Goal: Task Accomplishment & Management: Manage account settings

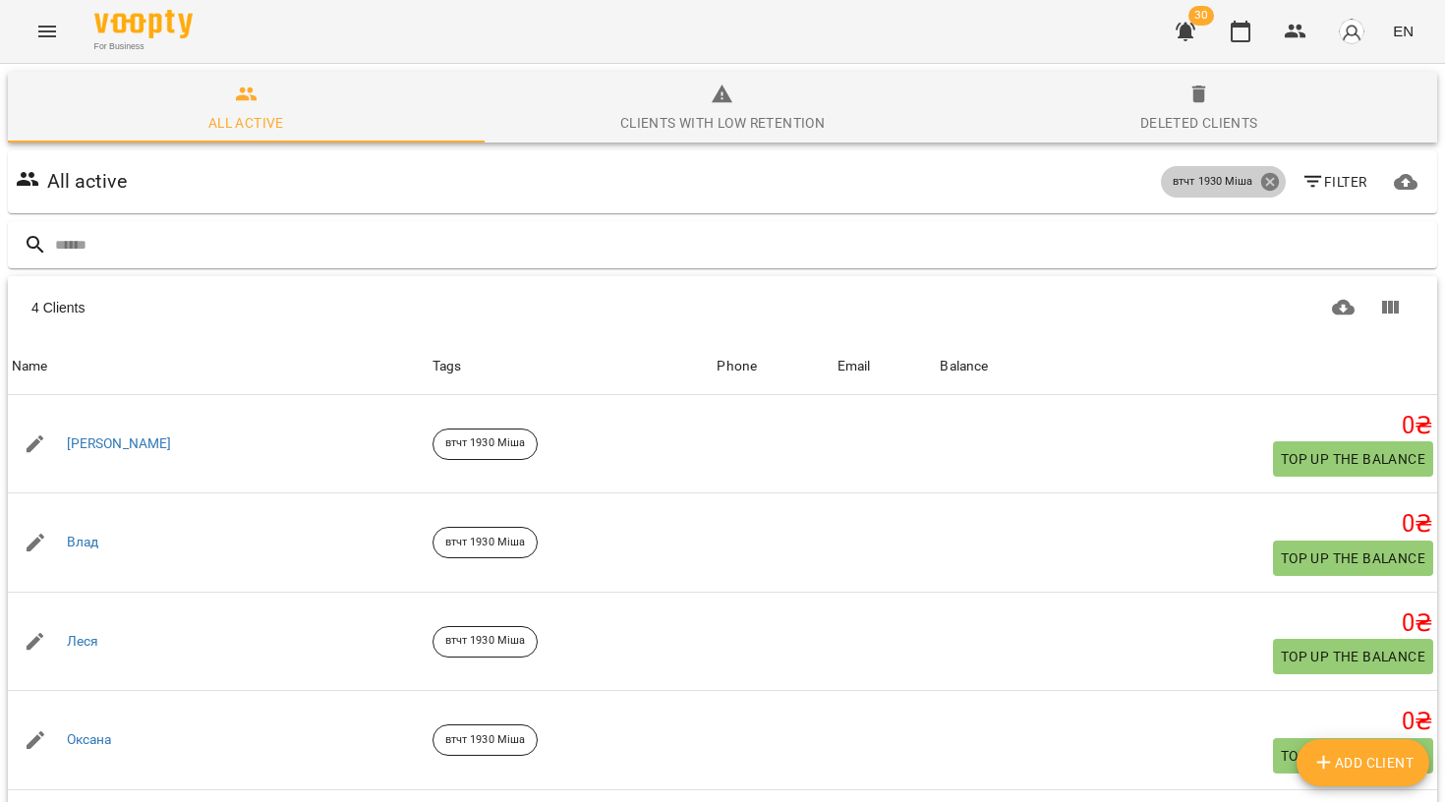
click at [1270, 184] on icon at bounding box center [1270, 182] width 22 height 22
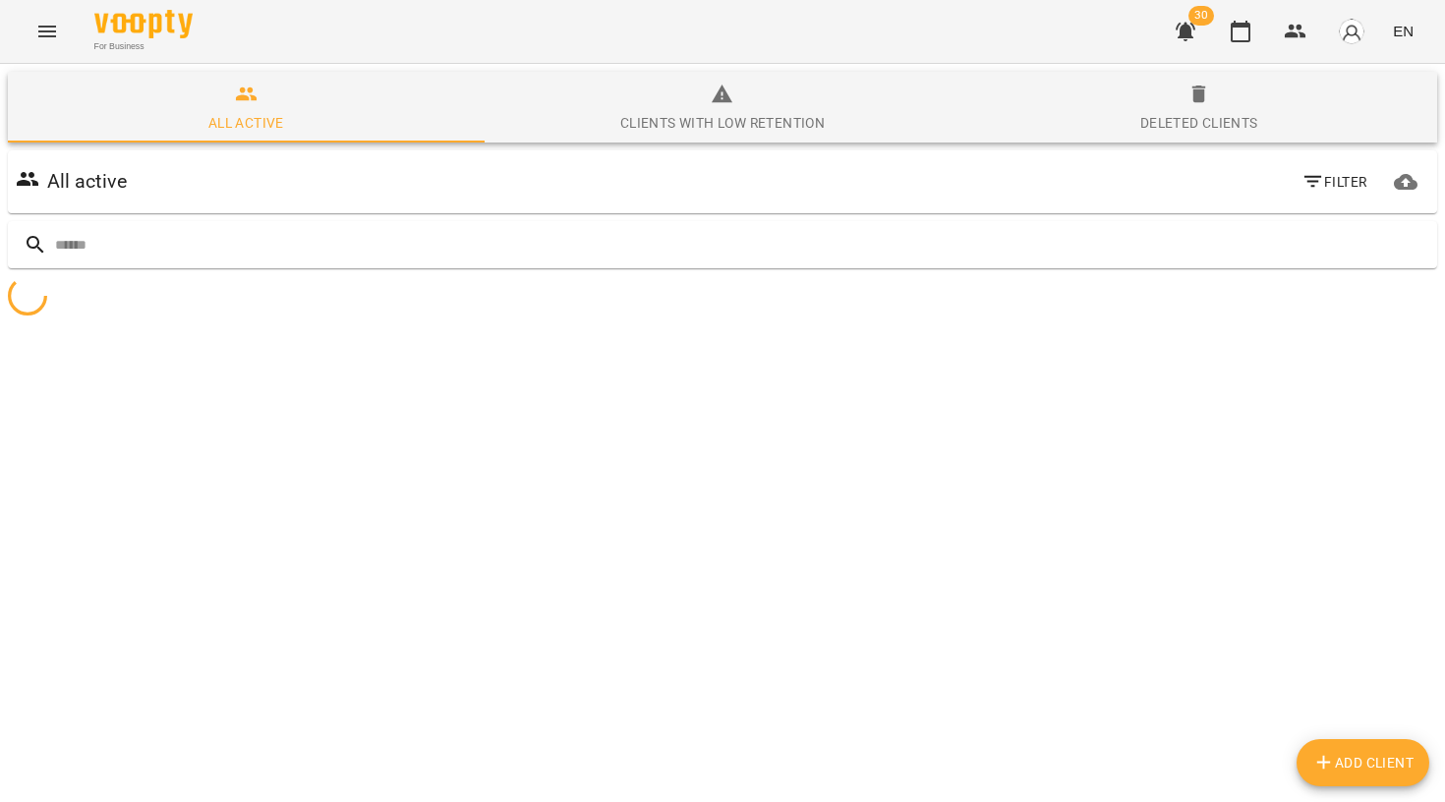
click at [1311, 175] on icon "button" at bounding box center [1313, 182] width 24 height 24
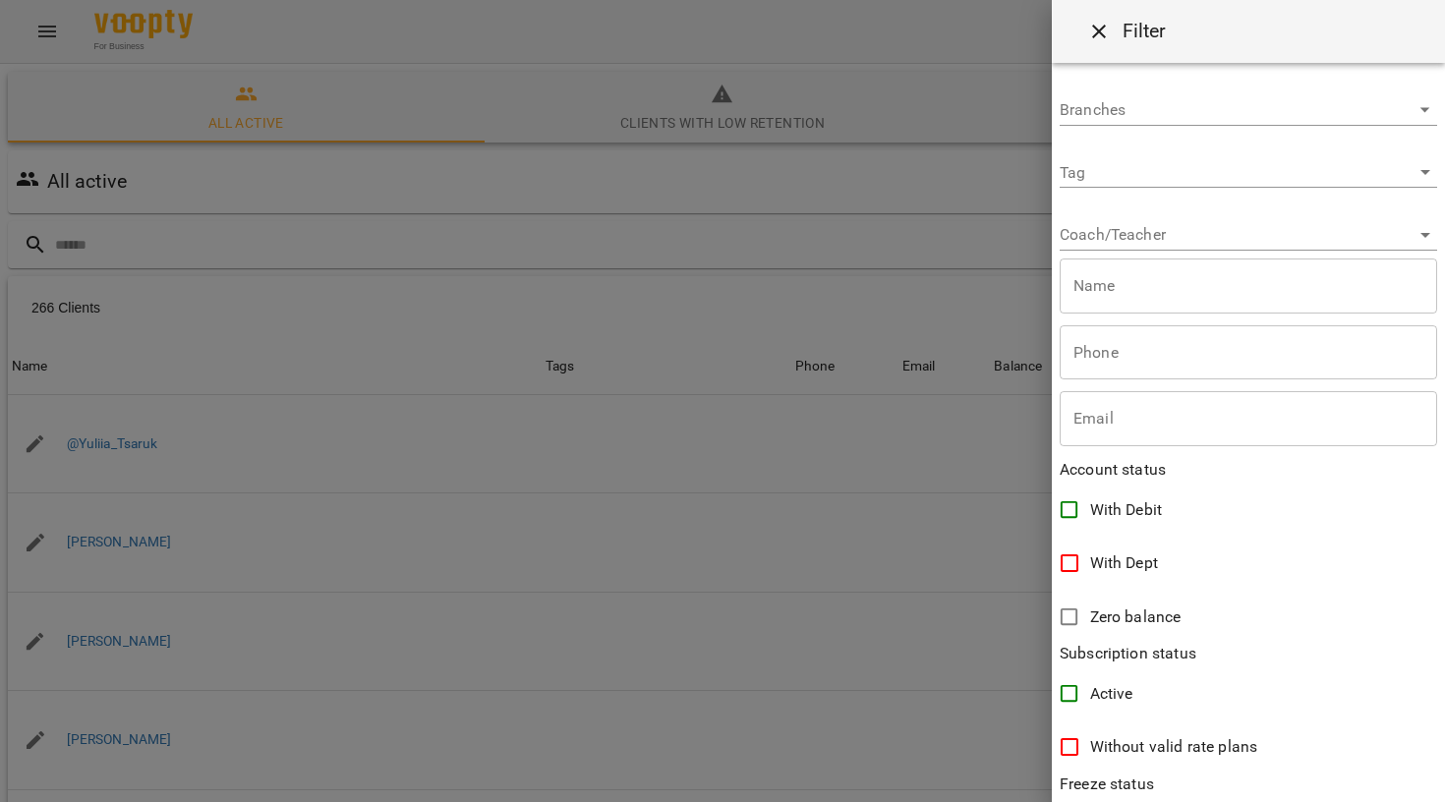
click at [1154, 214] on div "Coach/Teacher ​" at bounding box center [1247, 226] width 377 height 47
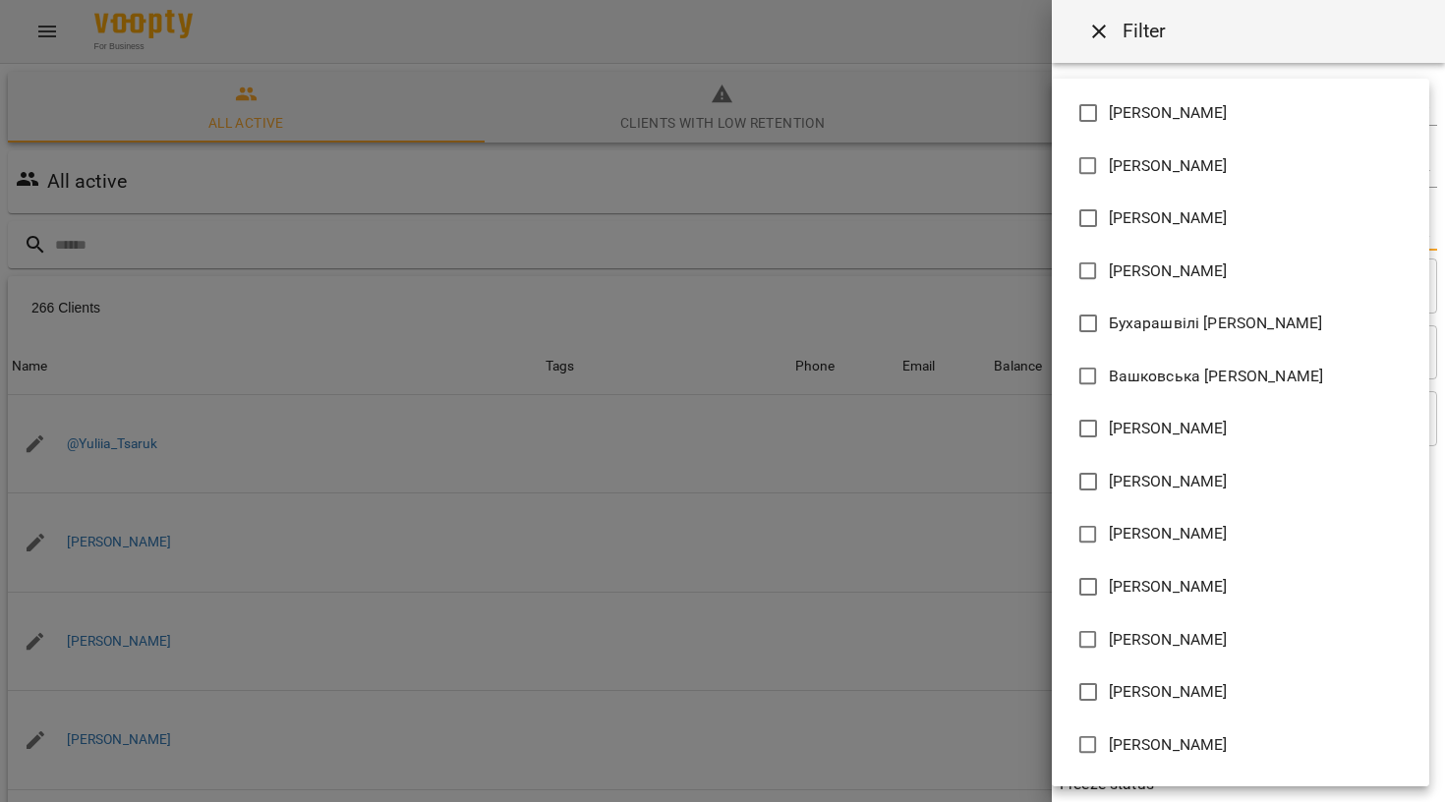
click at [1142, 226] on body "For Business 30 EN All active Clients with low retention Deleted clients All ac…" at bounding box center [722, 511] width 1445 height 1023
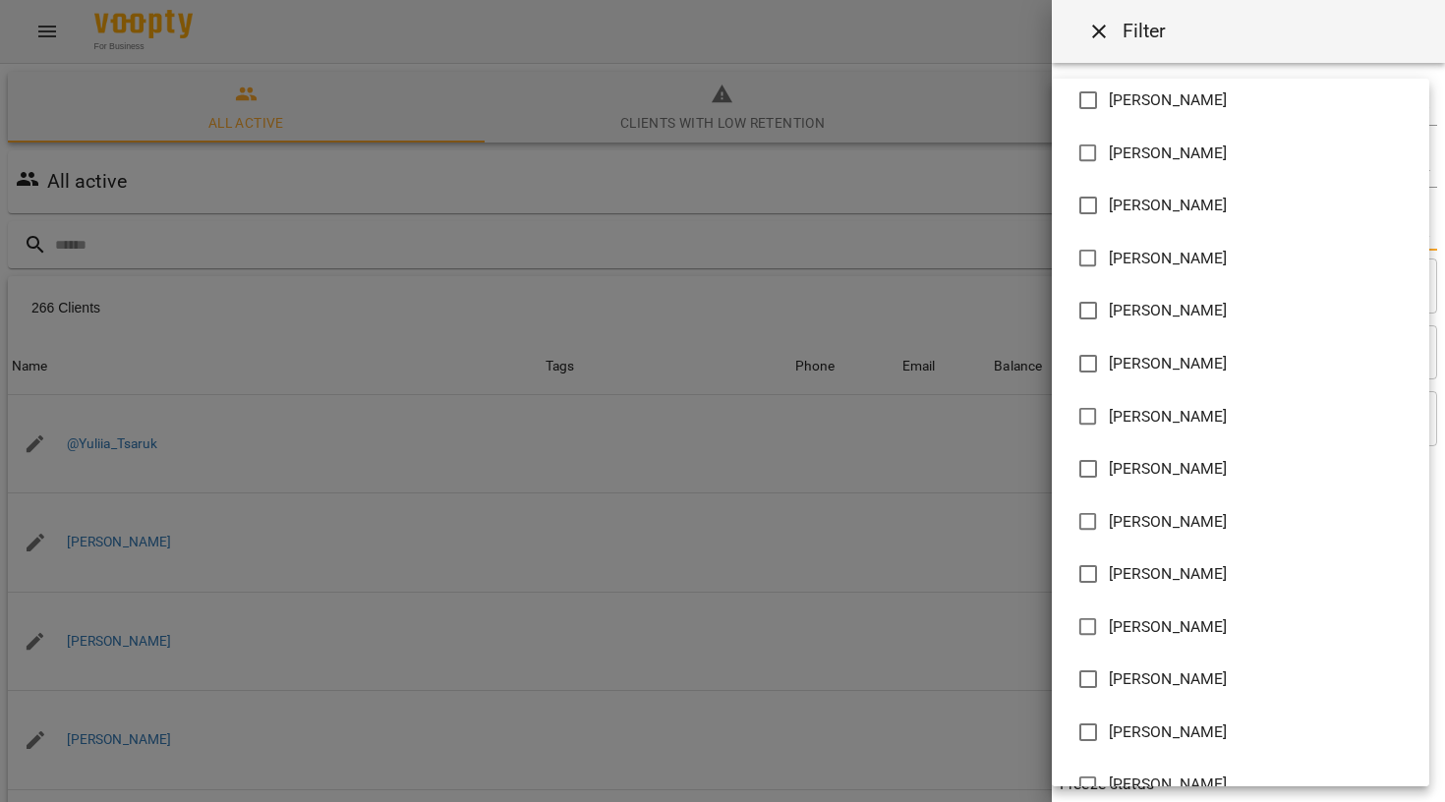
scroll to position [598, 0]
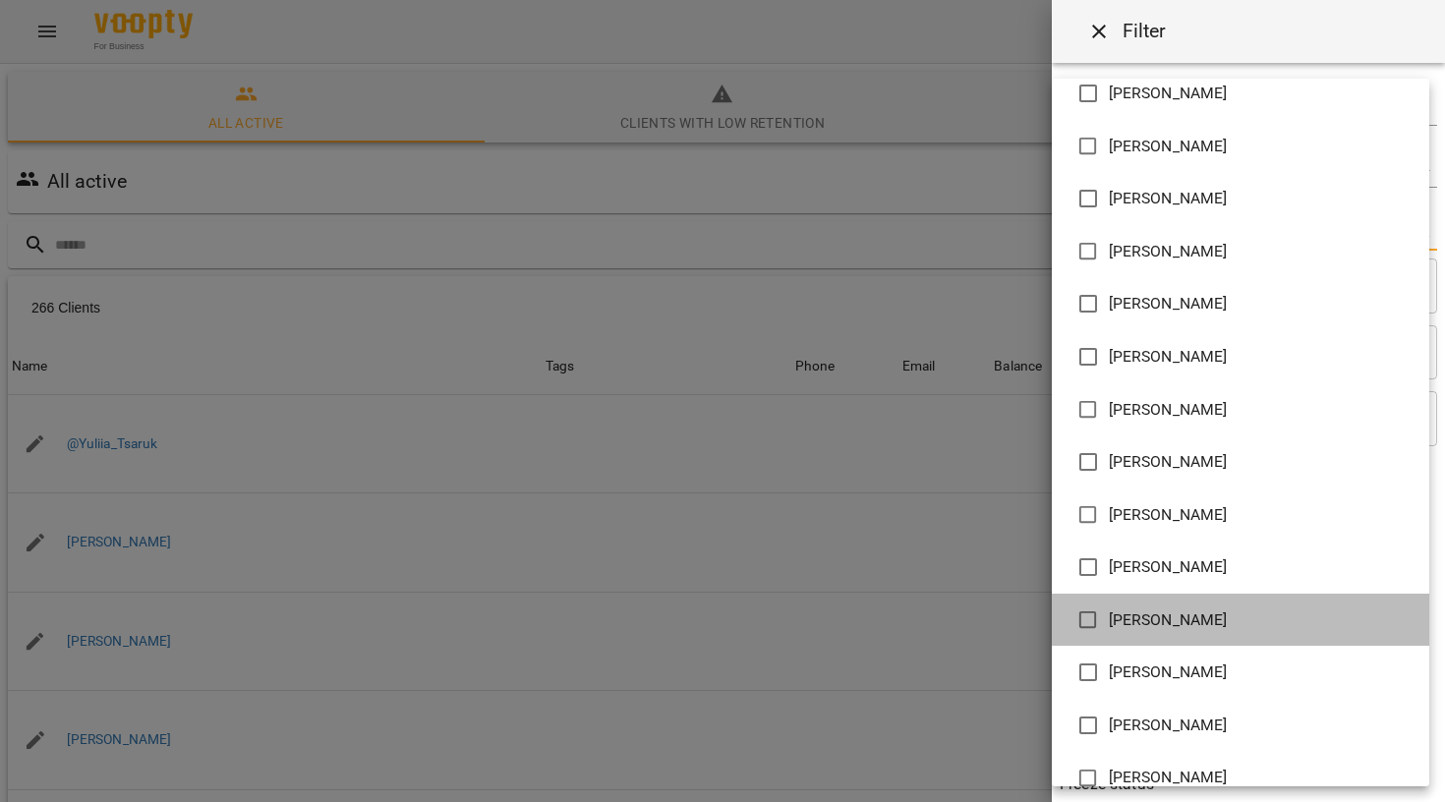
click at [1138, 608] on span "[PERSON_NAME]" at bounding box center [1168, 620] width 119 height 24
type input "**********"
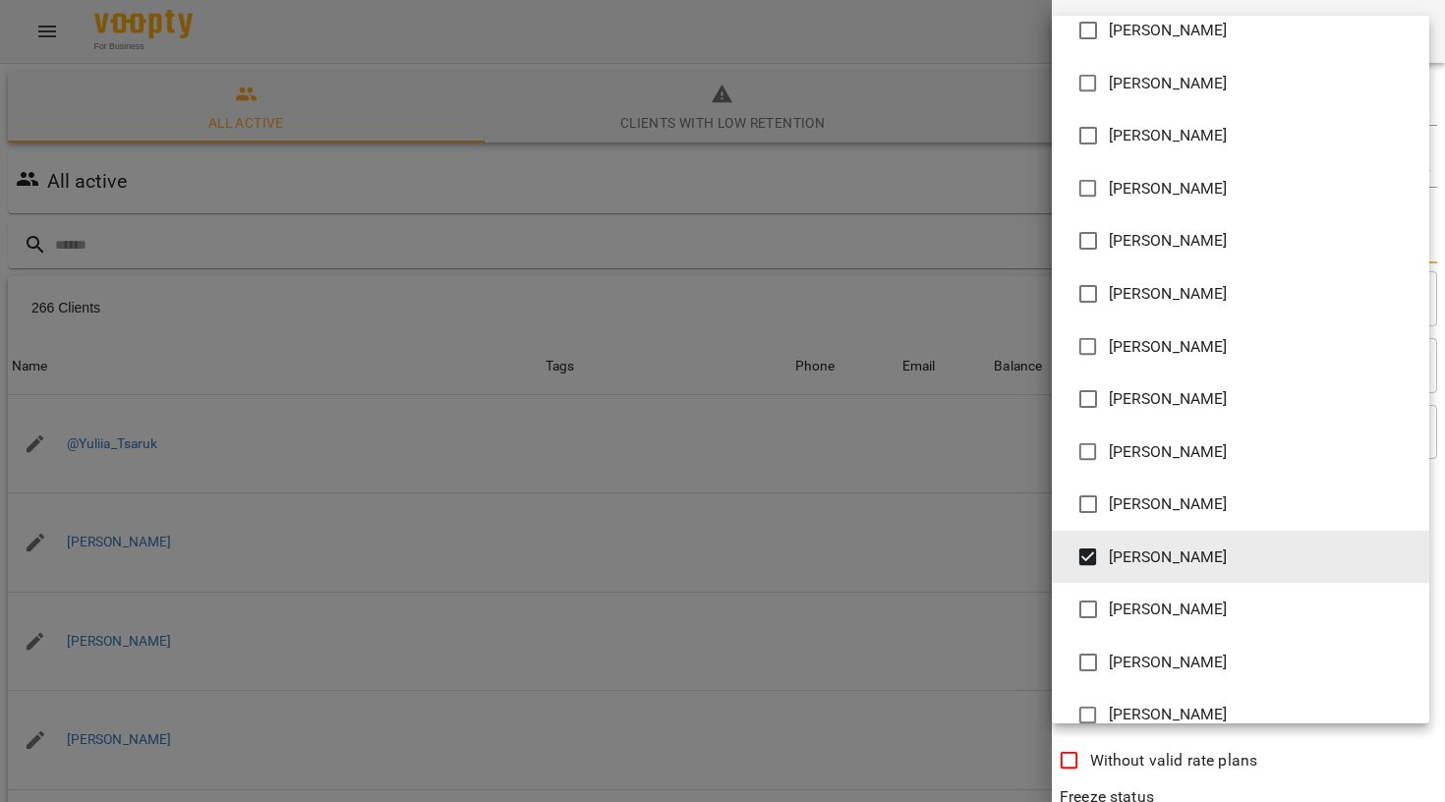
click at [562, 326] on div at bounding box center [722, 401] width 1445 height 802
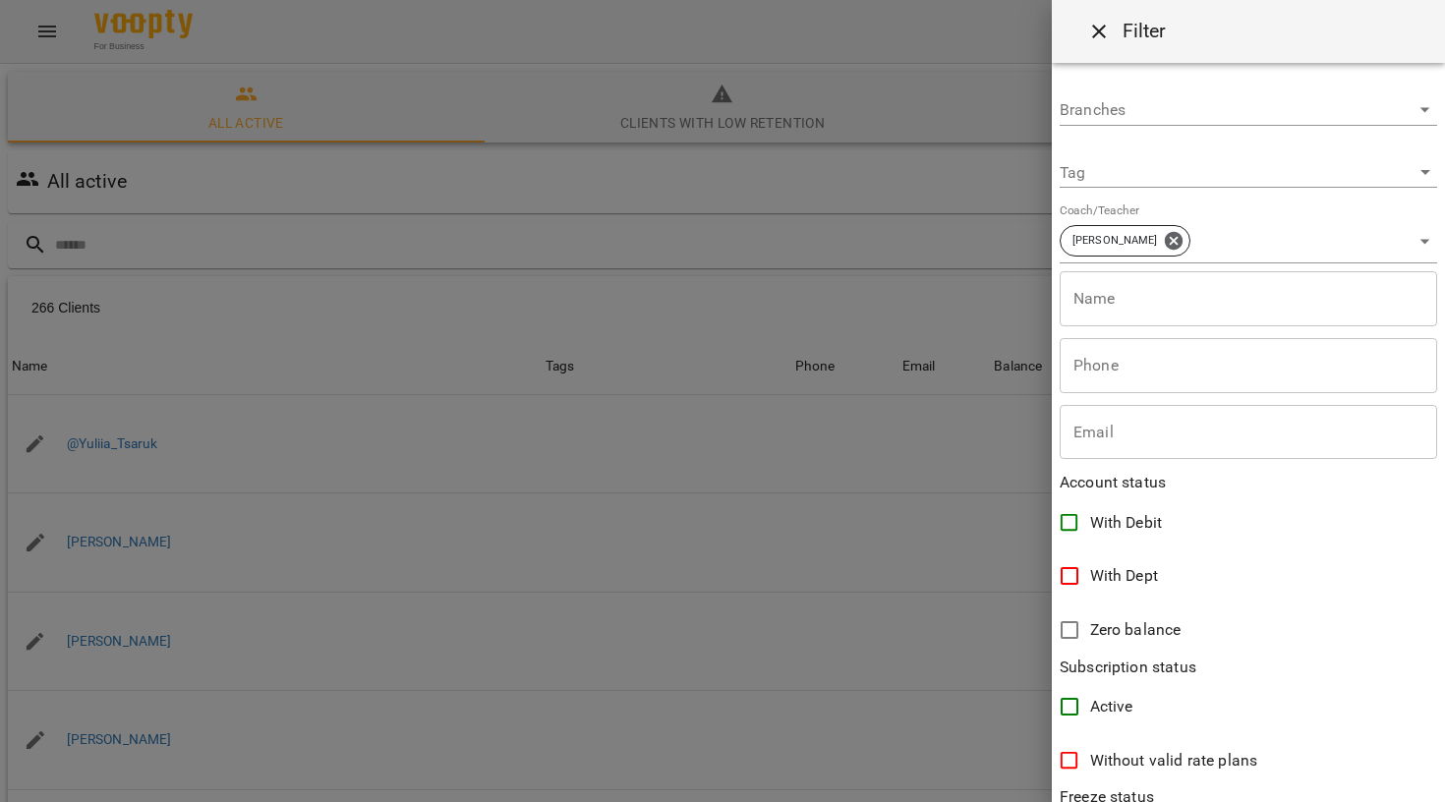
click at [186, 124] on div at bounding box center [722, 401] width 1445 height 802
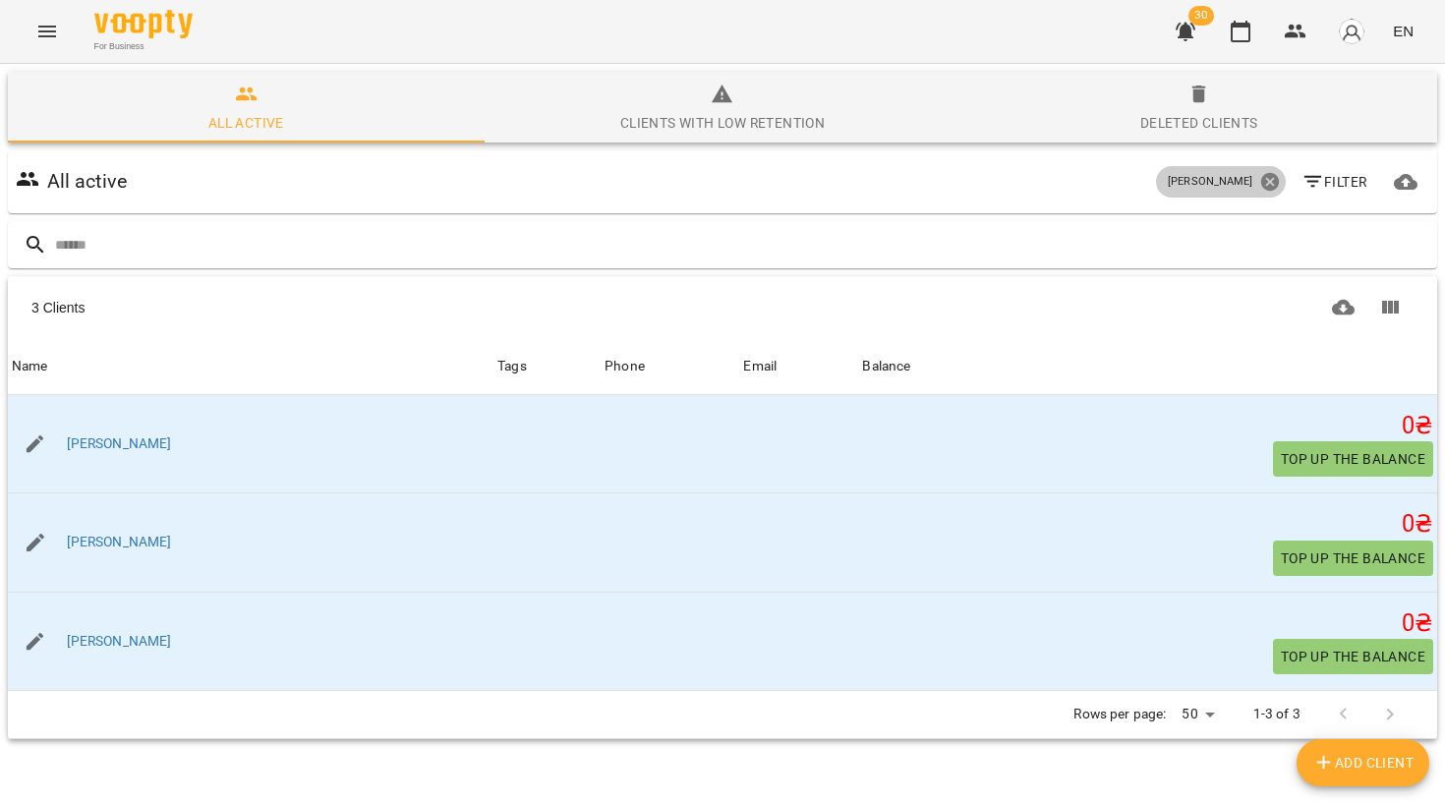
click at [1265, 187] on icon at bounding box center [1269, 182] width 18 height 18
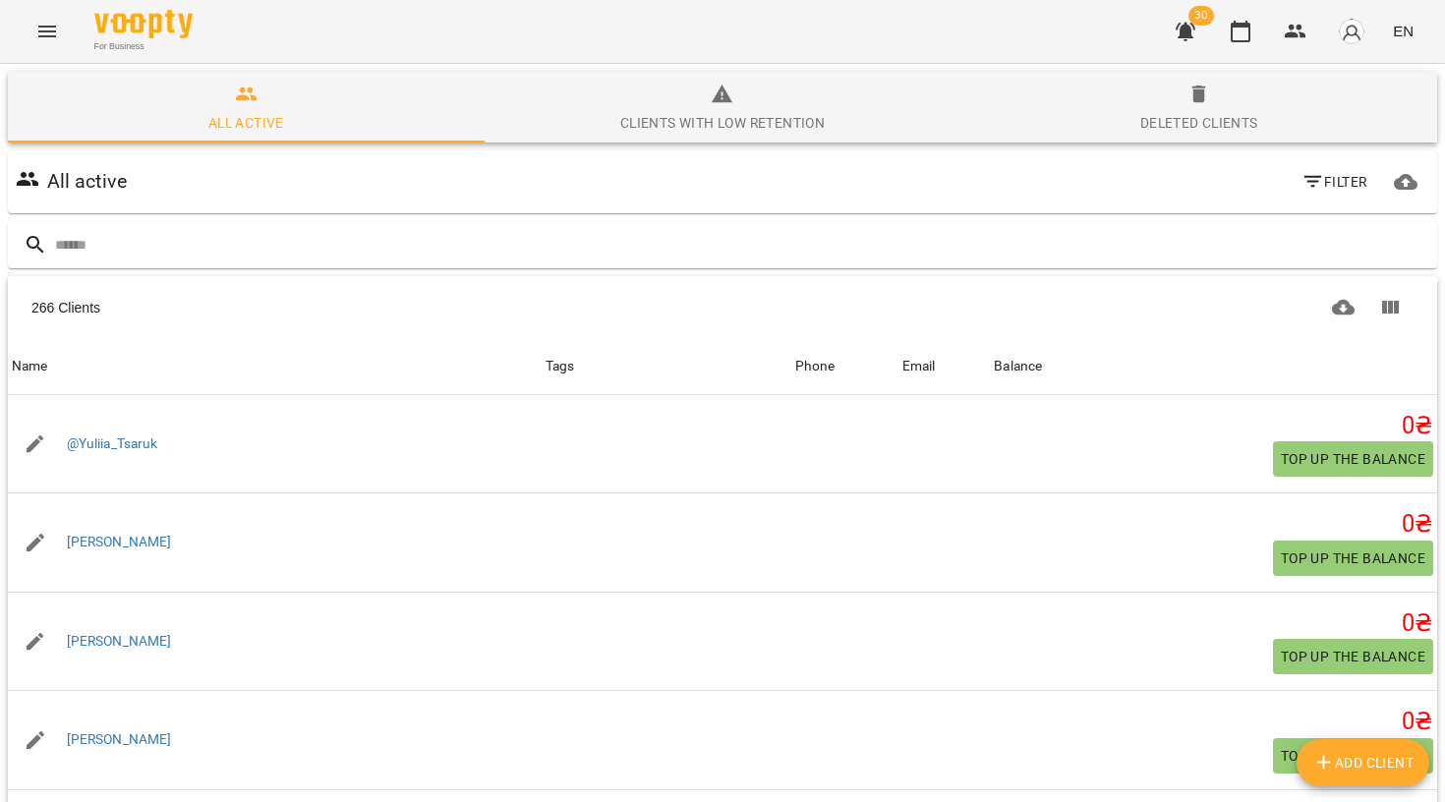
click at [1359, 182] on span "Filter" at bounding box center [1334, 182] width 66 height 24
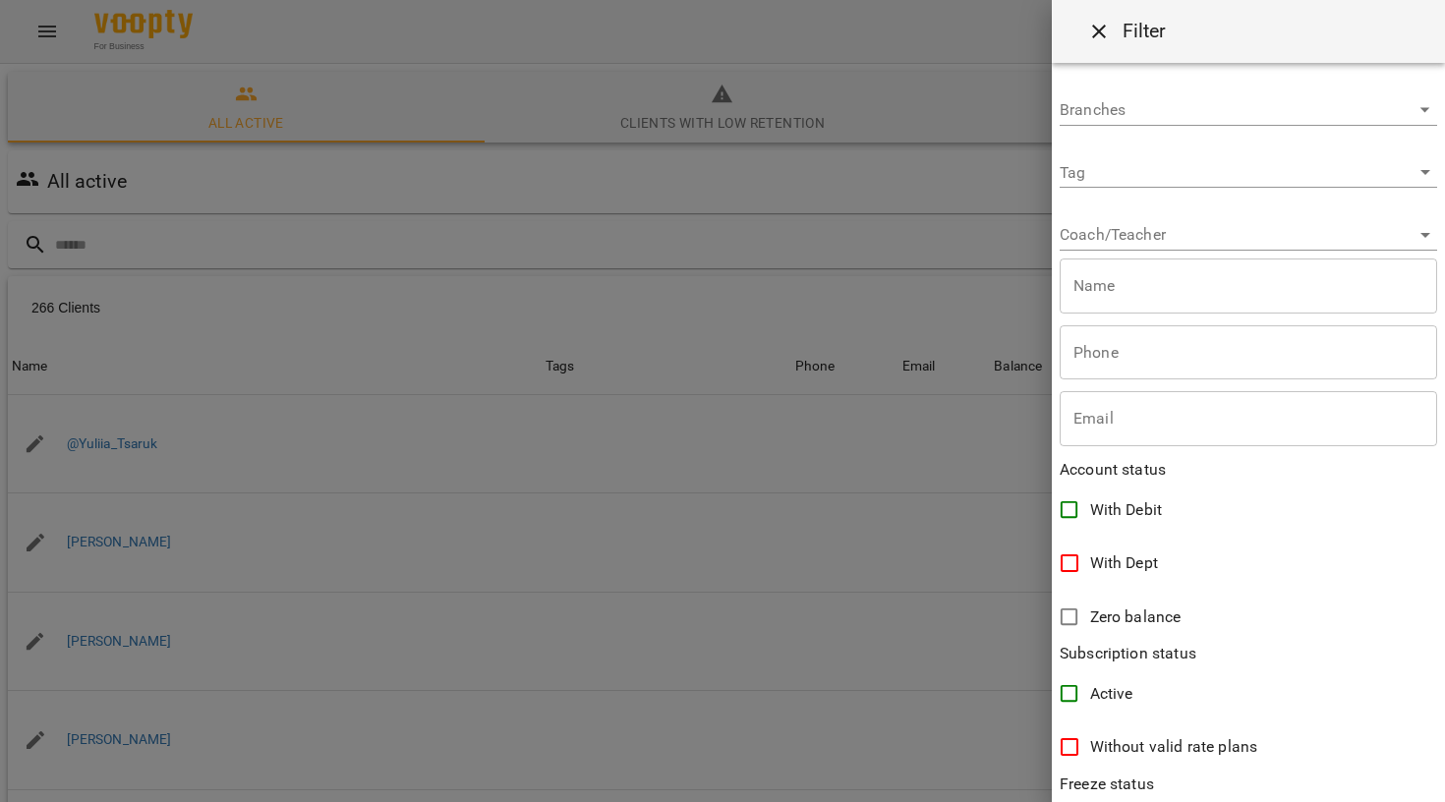
click at [1168, 239] on body "For Business 30 EN All active Clients with low retention Deleted clients All ac…" at bounding box center [722, 511] width 1445 height 1023
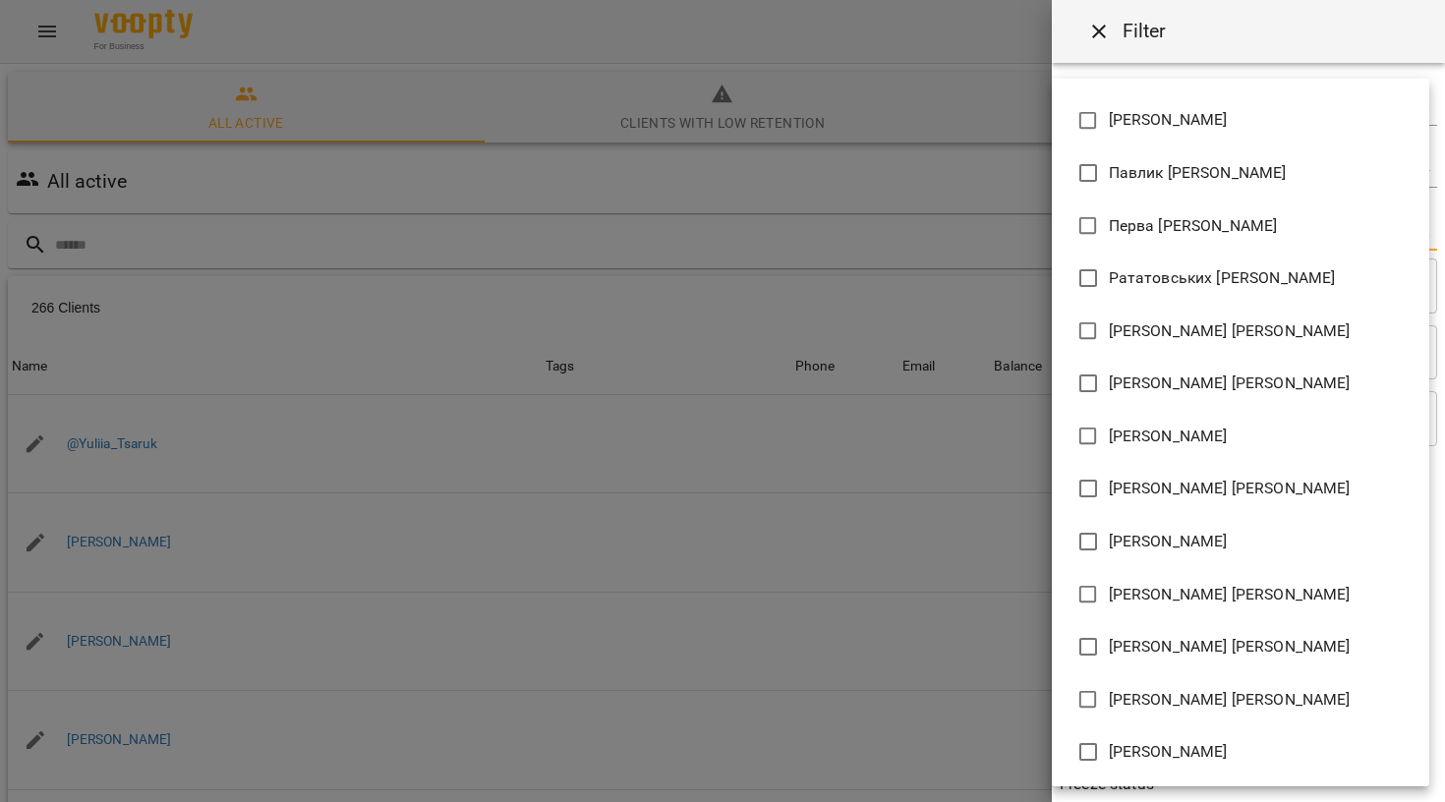
scroll to position [1256, 0]
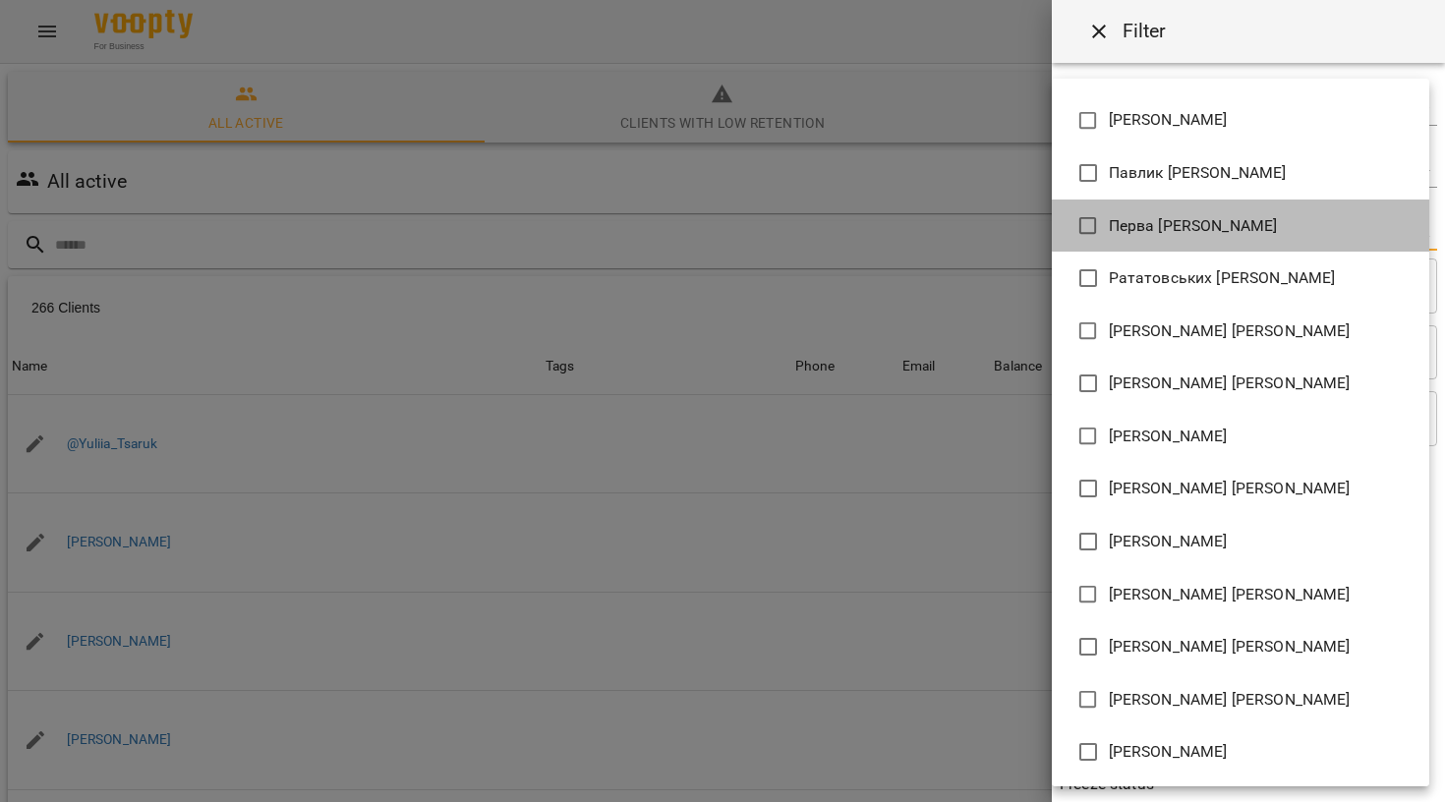
click at [1197, 237] on li "Перва [PERSON_NAME]" at bounding box center [1240, 225] width 377 height 53
type input "**********"
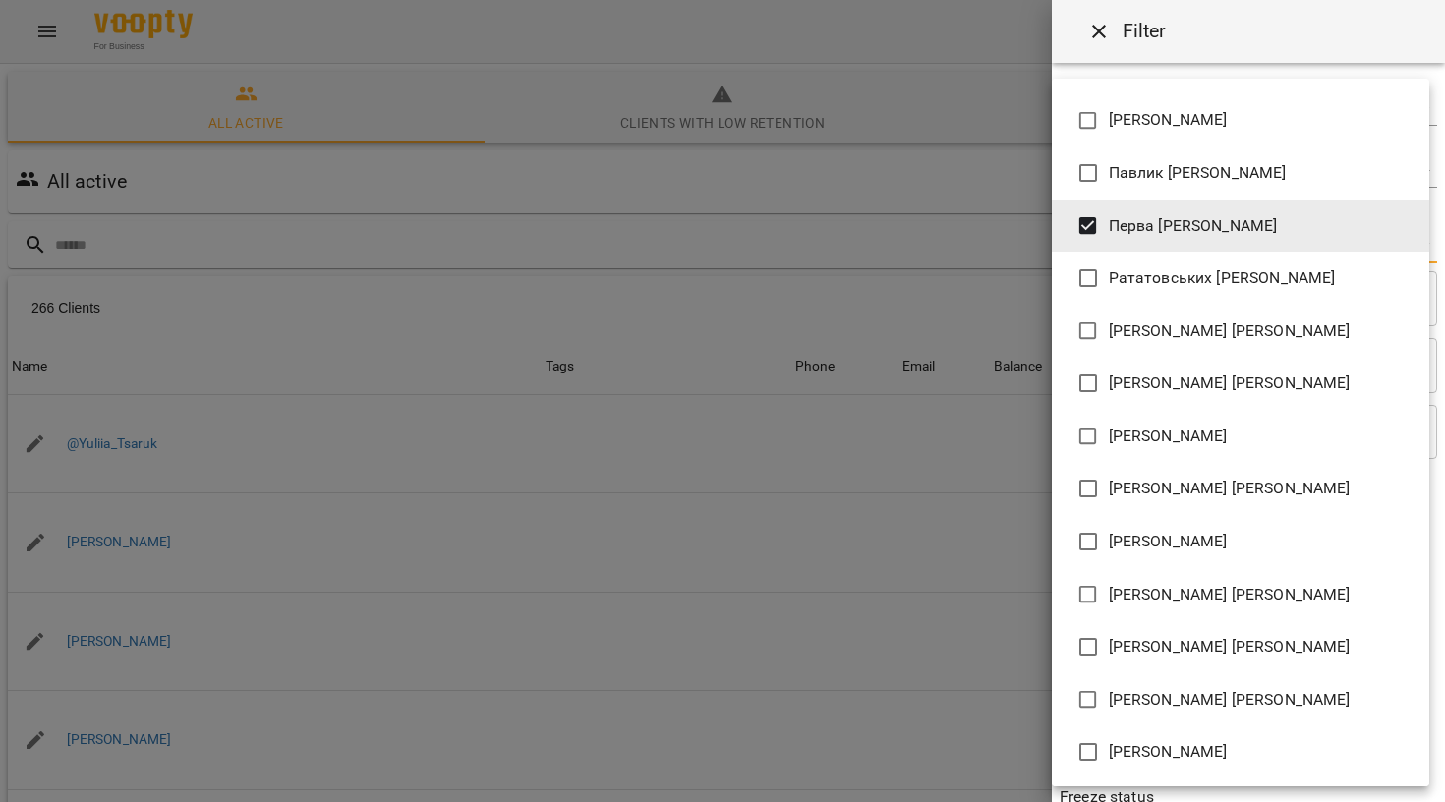
click at [938, 217] on div at bounding box center [722, 401] width 1445 height 802
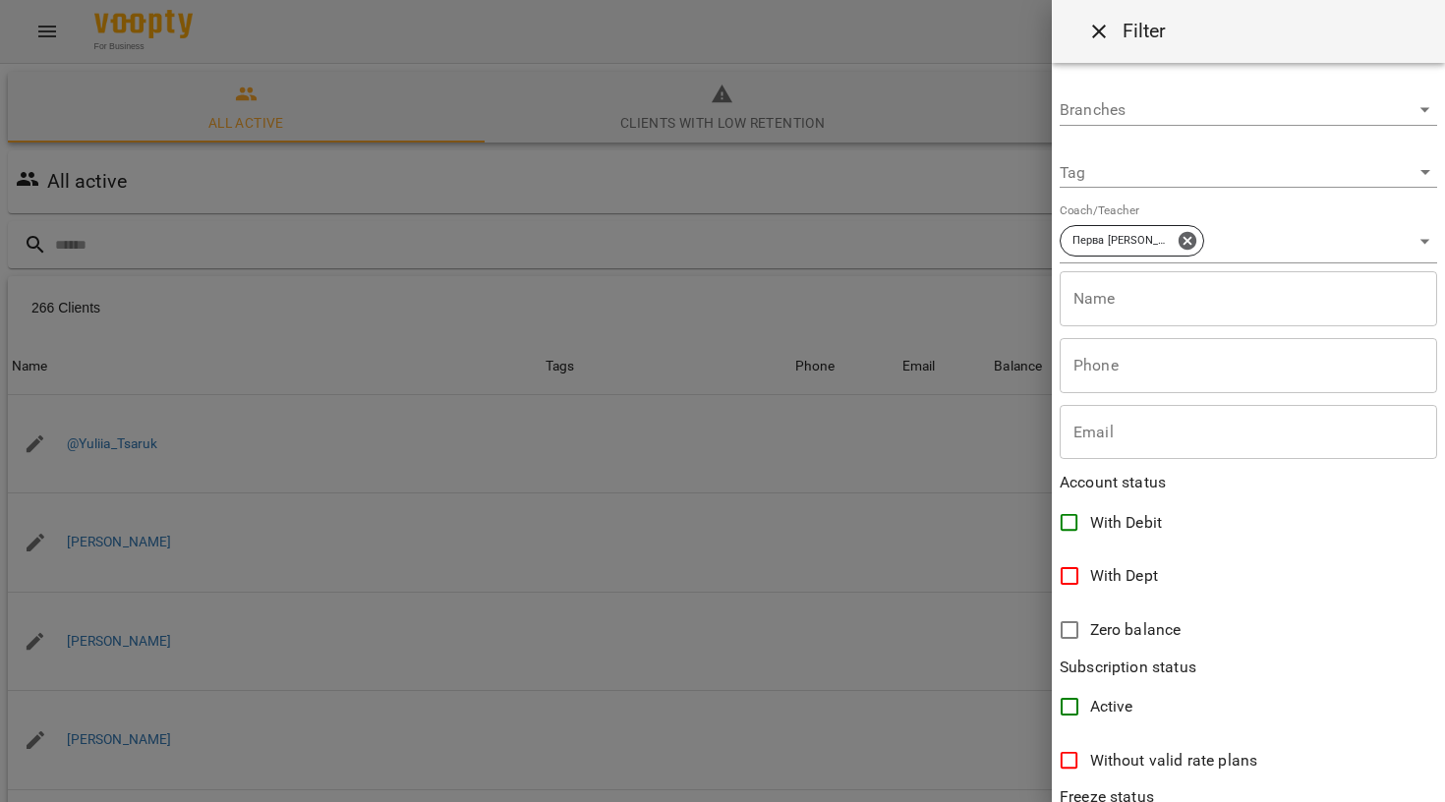
click at [747, 203] on div at bounding box center [722, 401] width 1445 height 802
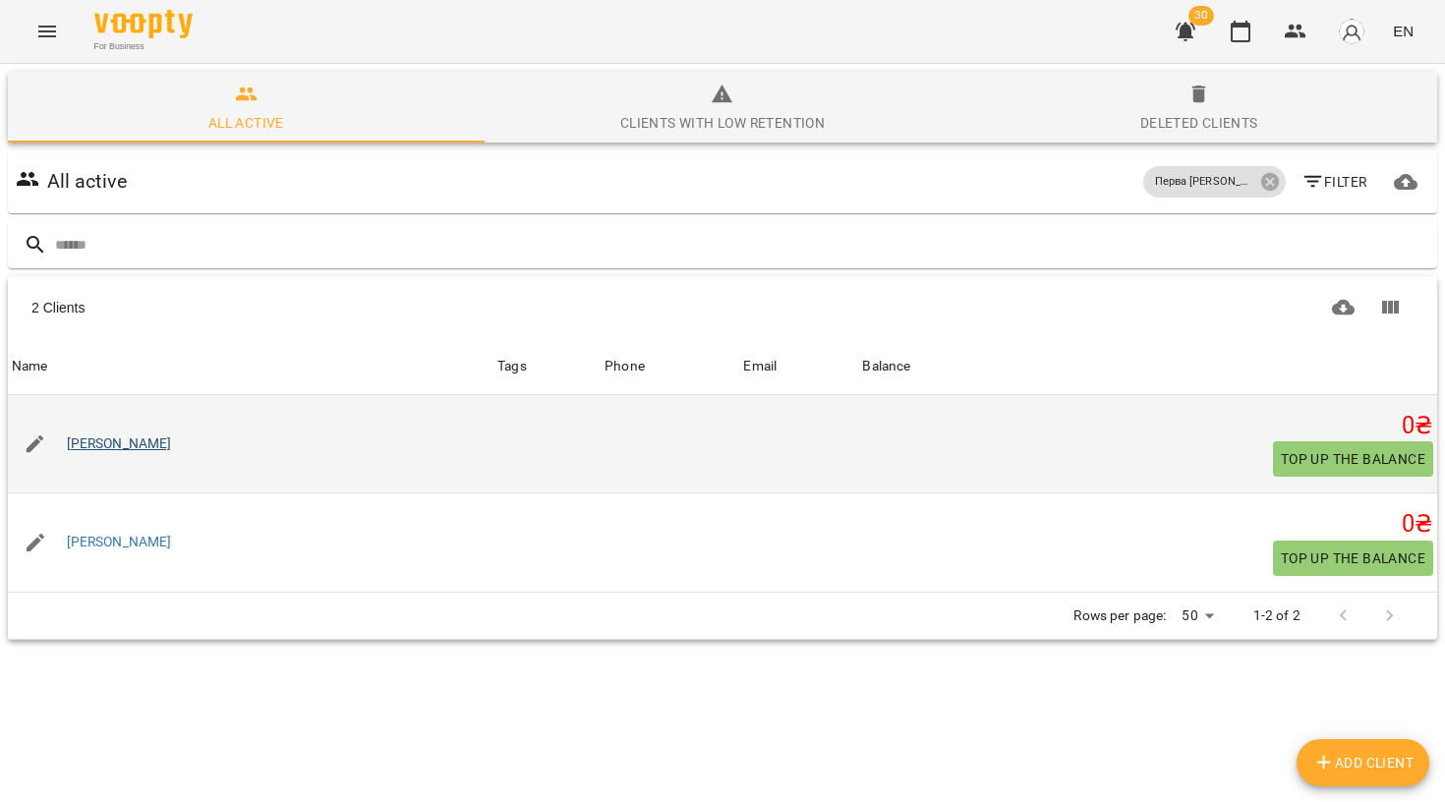
click at [103, 448] on link "Ангеліна" at bounding box center [119, 444] width 105 height 20
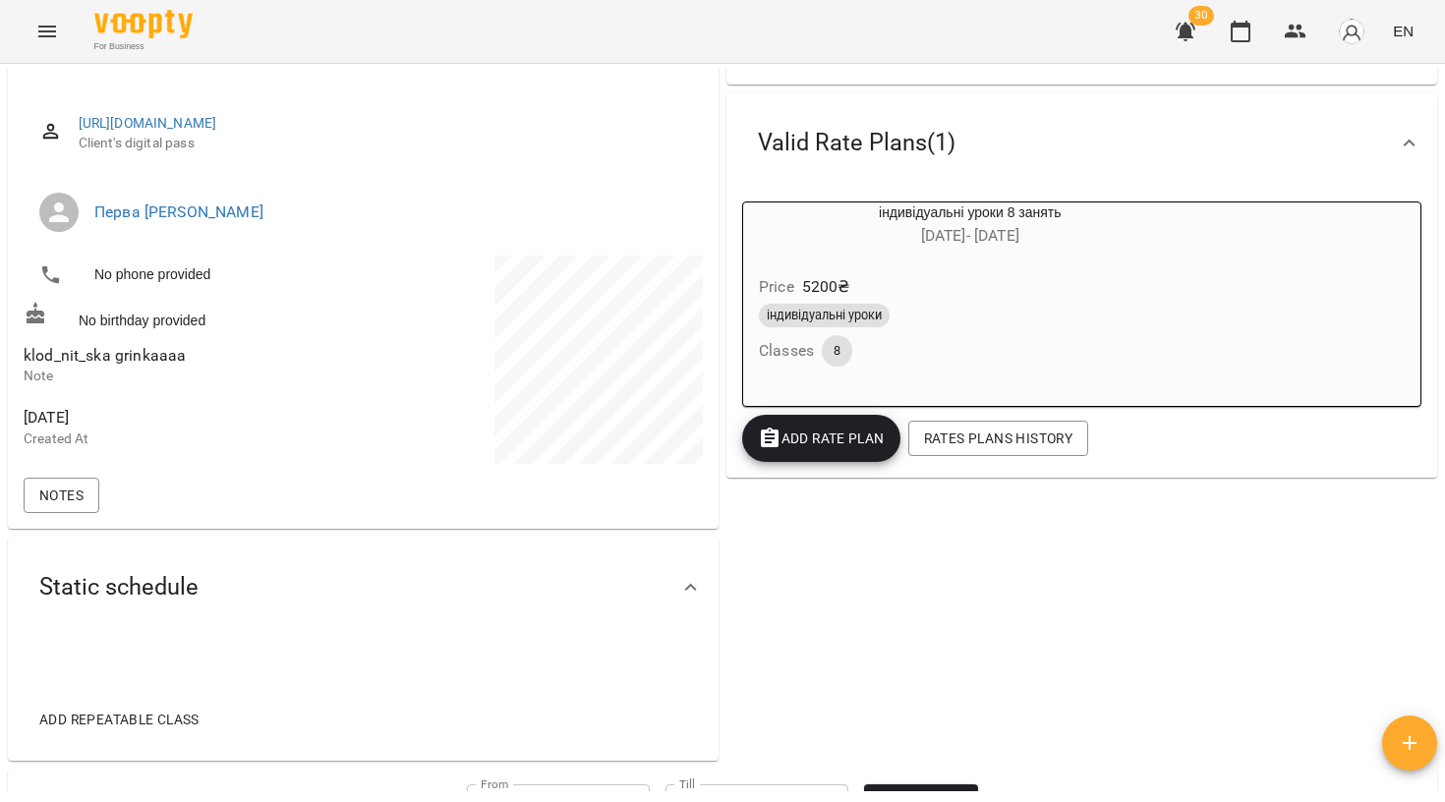
scroll to position [87, 0]
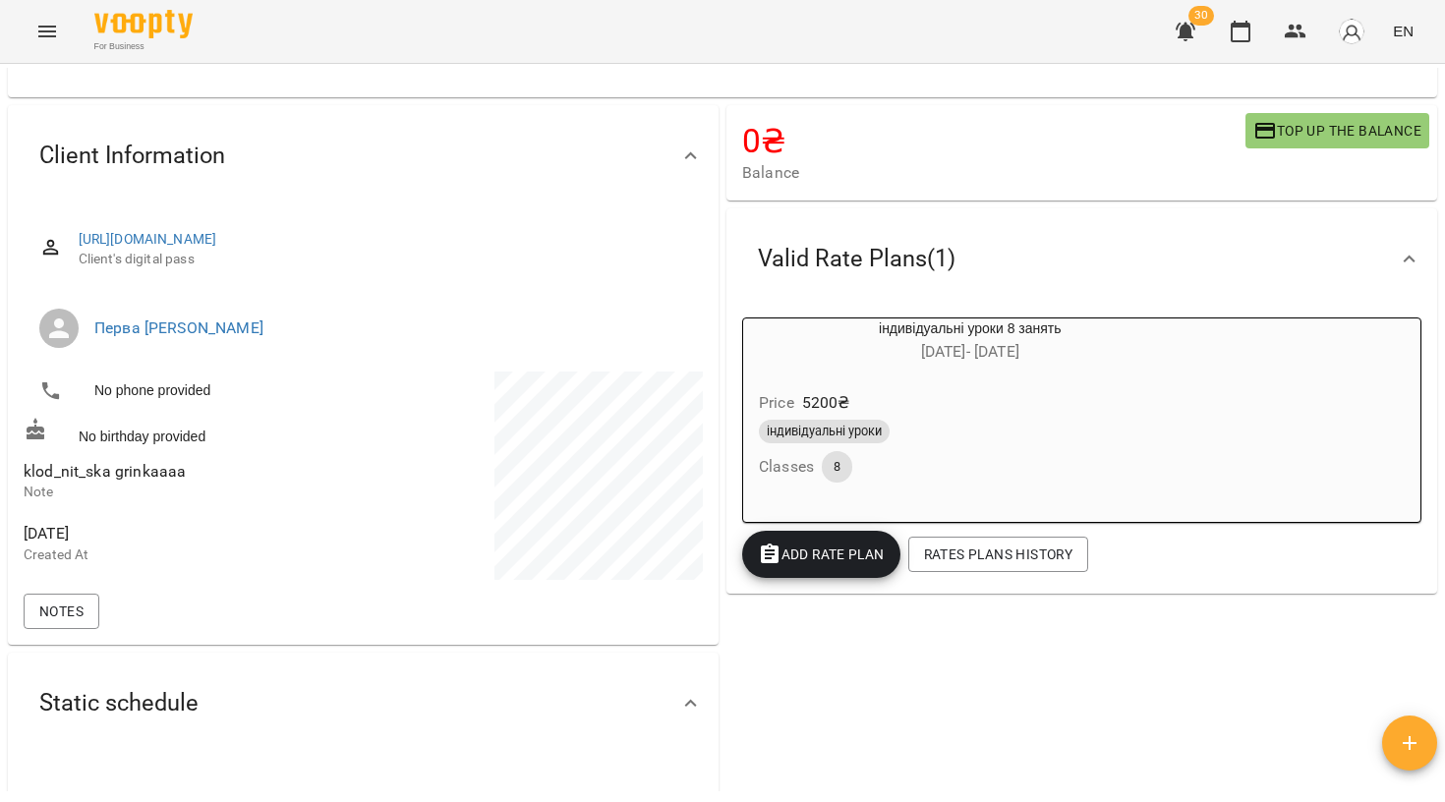
click at [916, 355] on h6 "17 Sep - 16 Nov" at bounding box center [970, 352] width 454 height 28
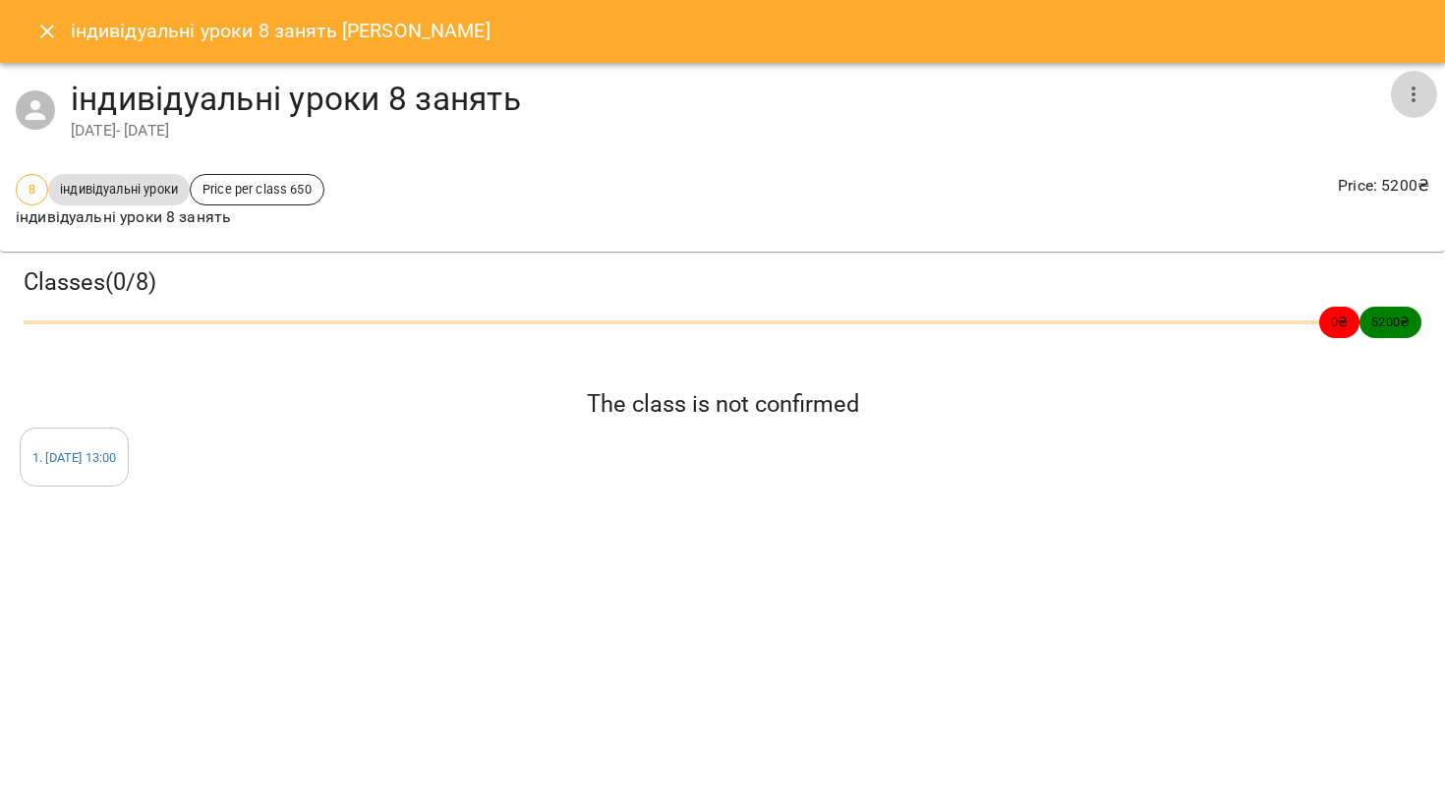
click at [1417, 97] on icon "button" at bounding box center [1413, 95] width 24 height 24
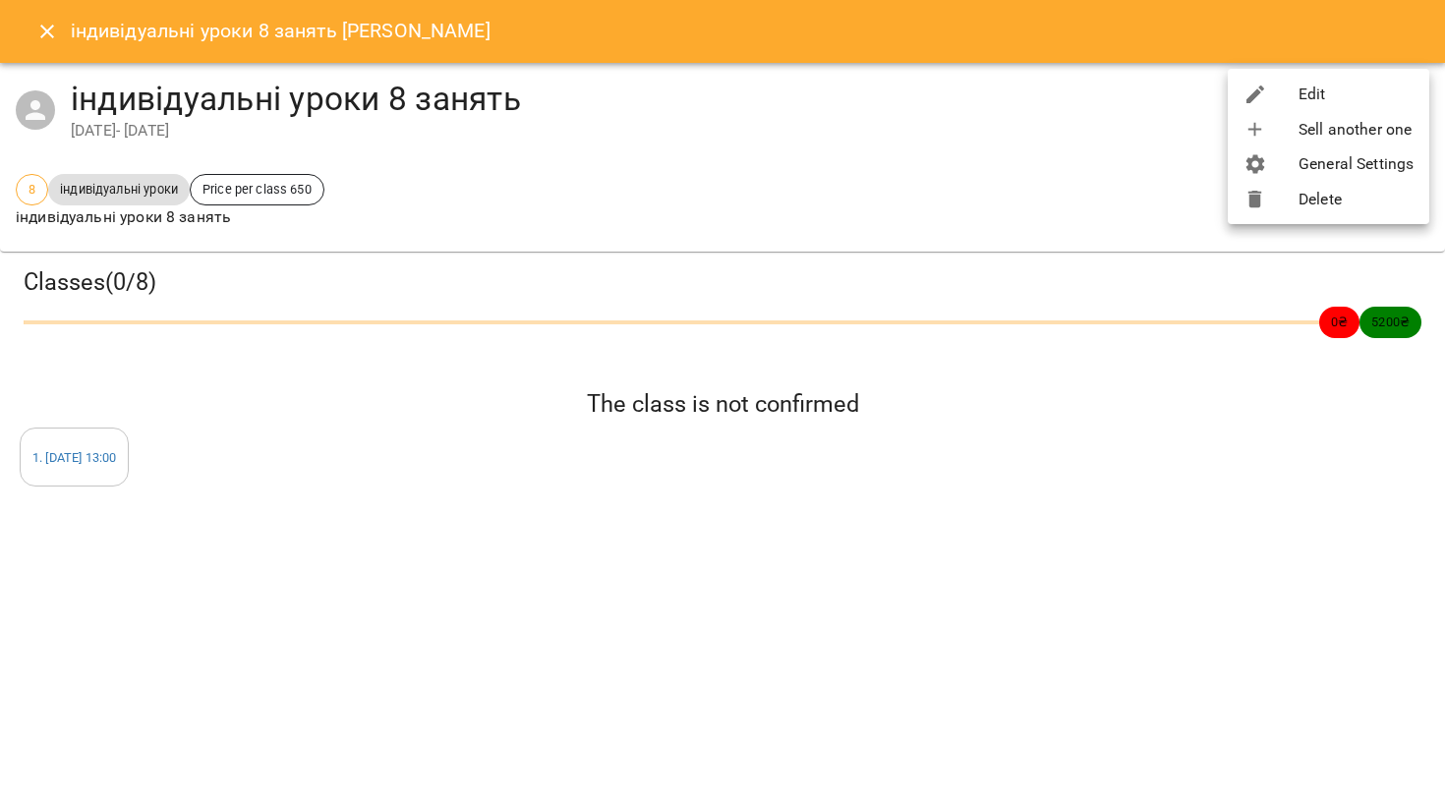
click at [1315, 96] on li "Edit" at bounding box center [1327, 94] width 201 height 35
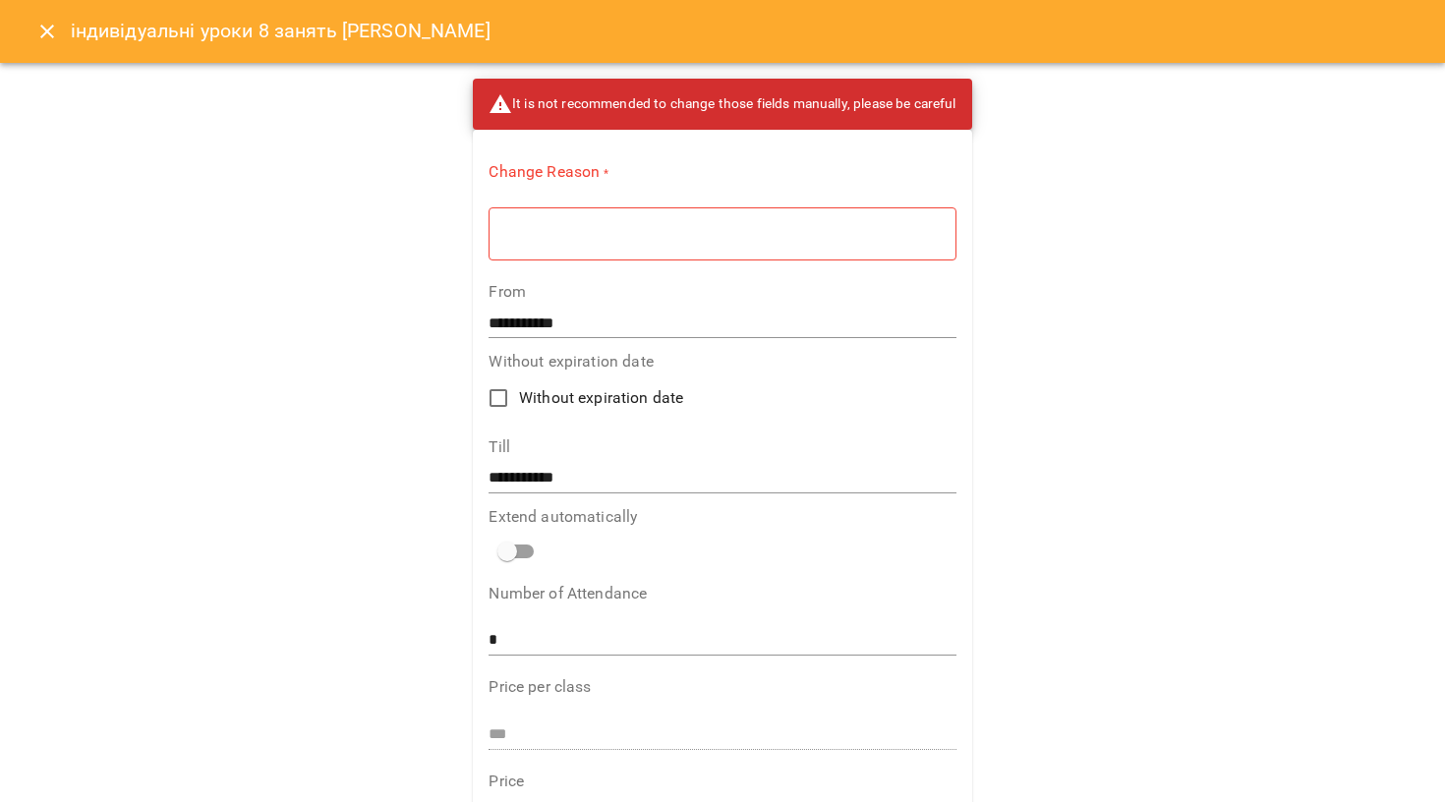
click at [630, 256] on div "* ​" at bounding box center [721, 233] width 467 height 54
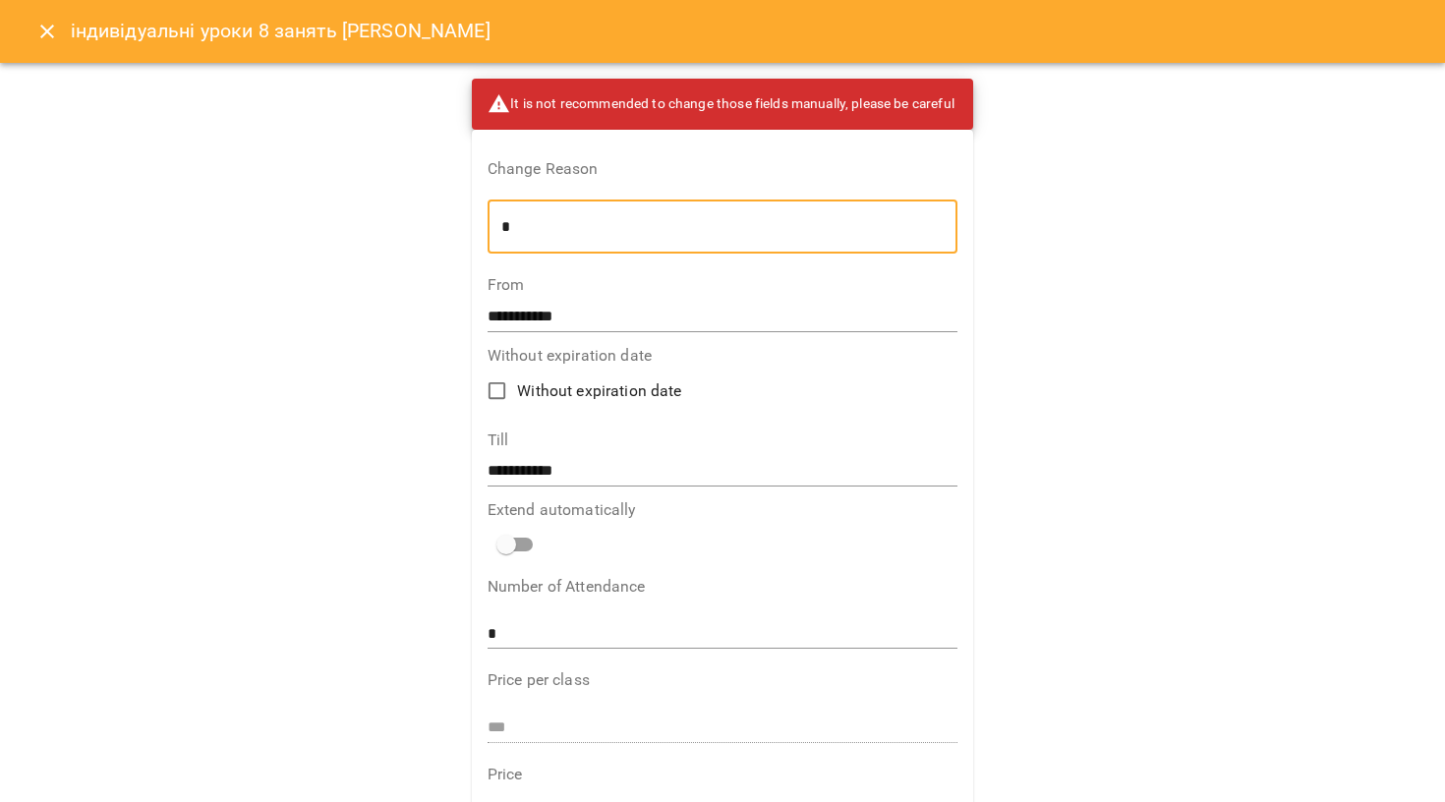
type textarea "*"
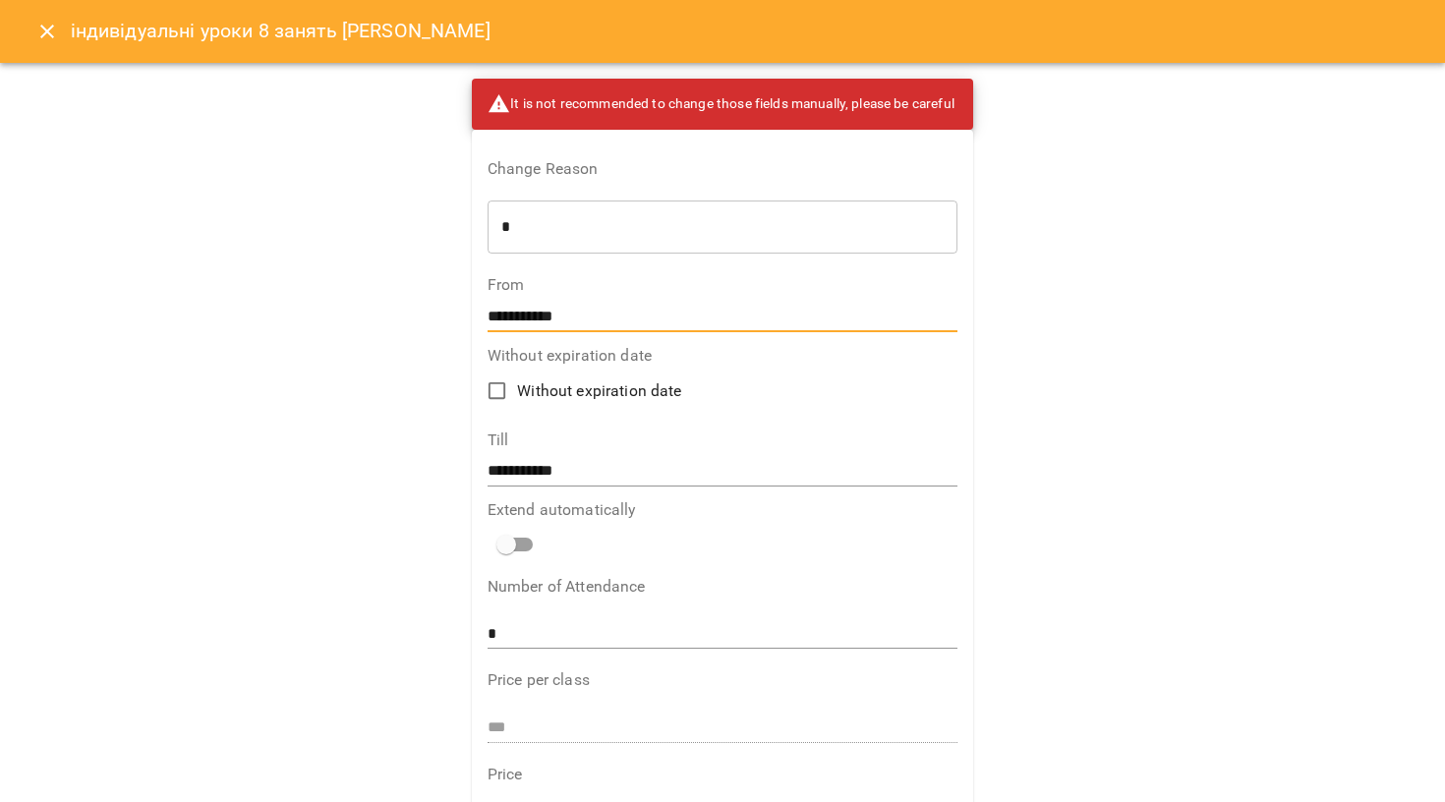
click at [539, 306] on input "**********" at bounding box center [722, 316] width 471 height 31
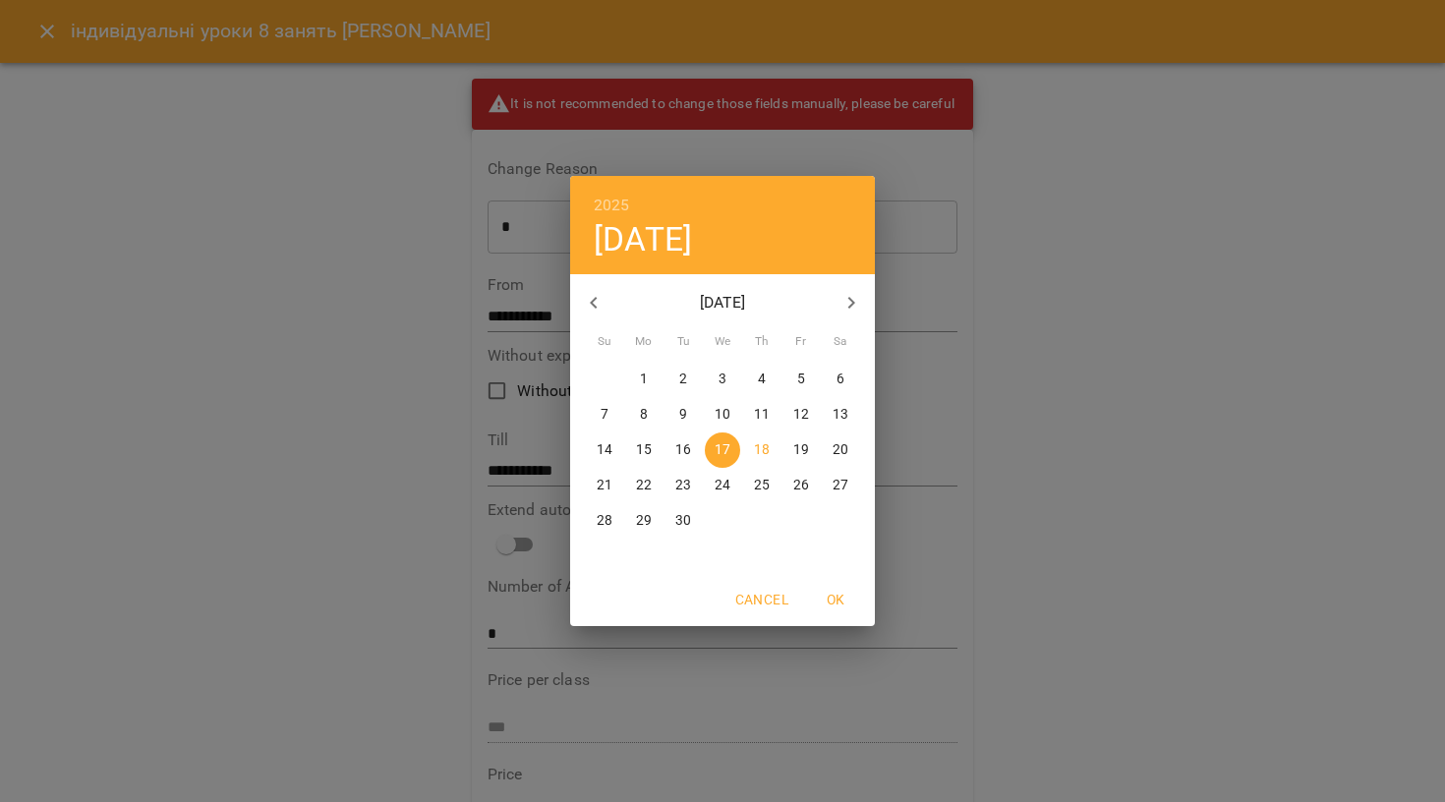
click at [643, 451] on p "15" at bounding box center [644, 450] width 16 height 20
type input "**********"
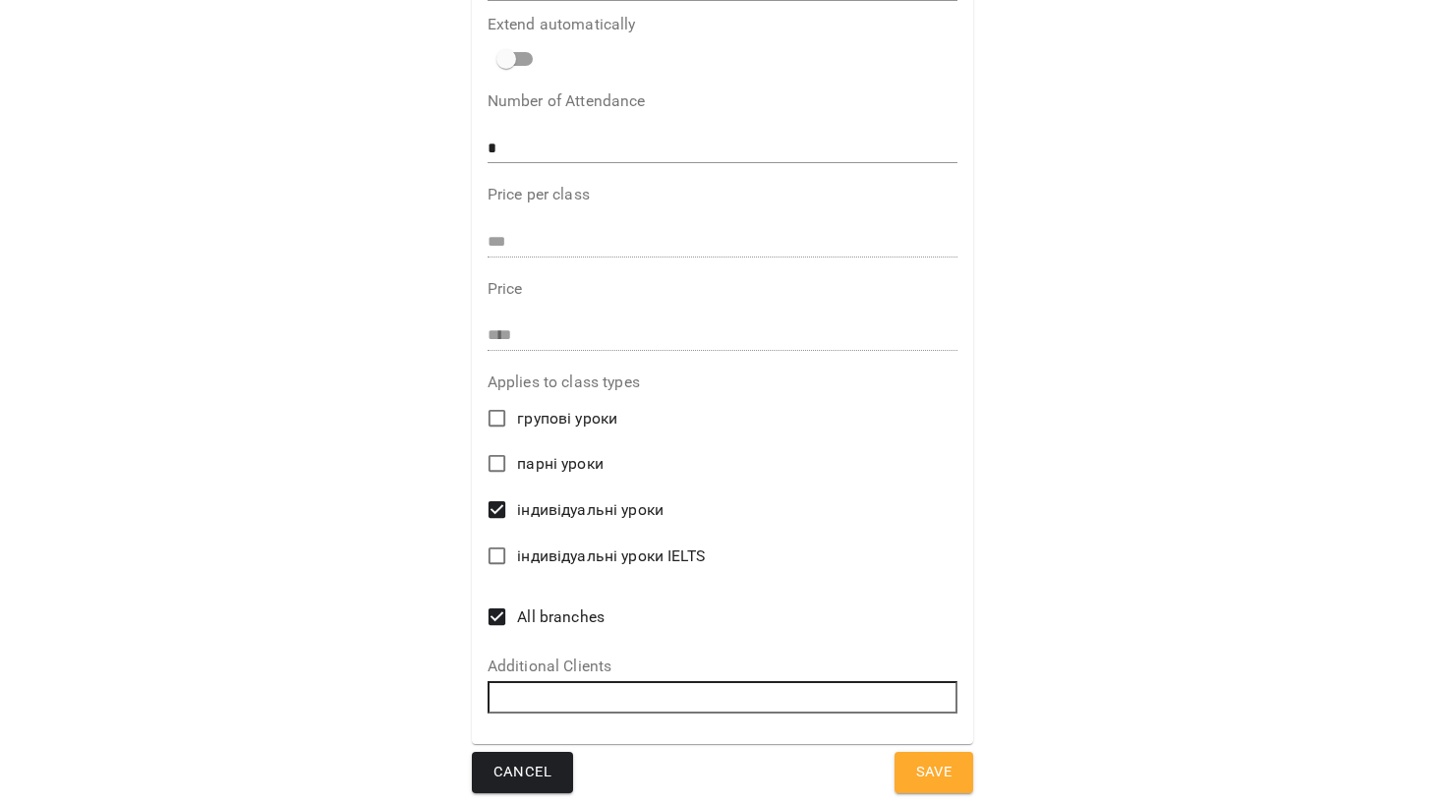
scroll to position [484, 0]
click at [931, 764] on span "Save" at bounding box center [934, 774] width 36 height 26
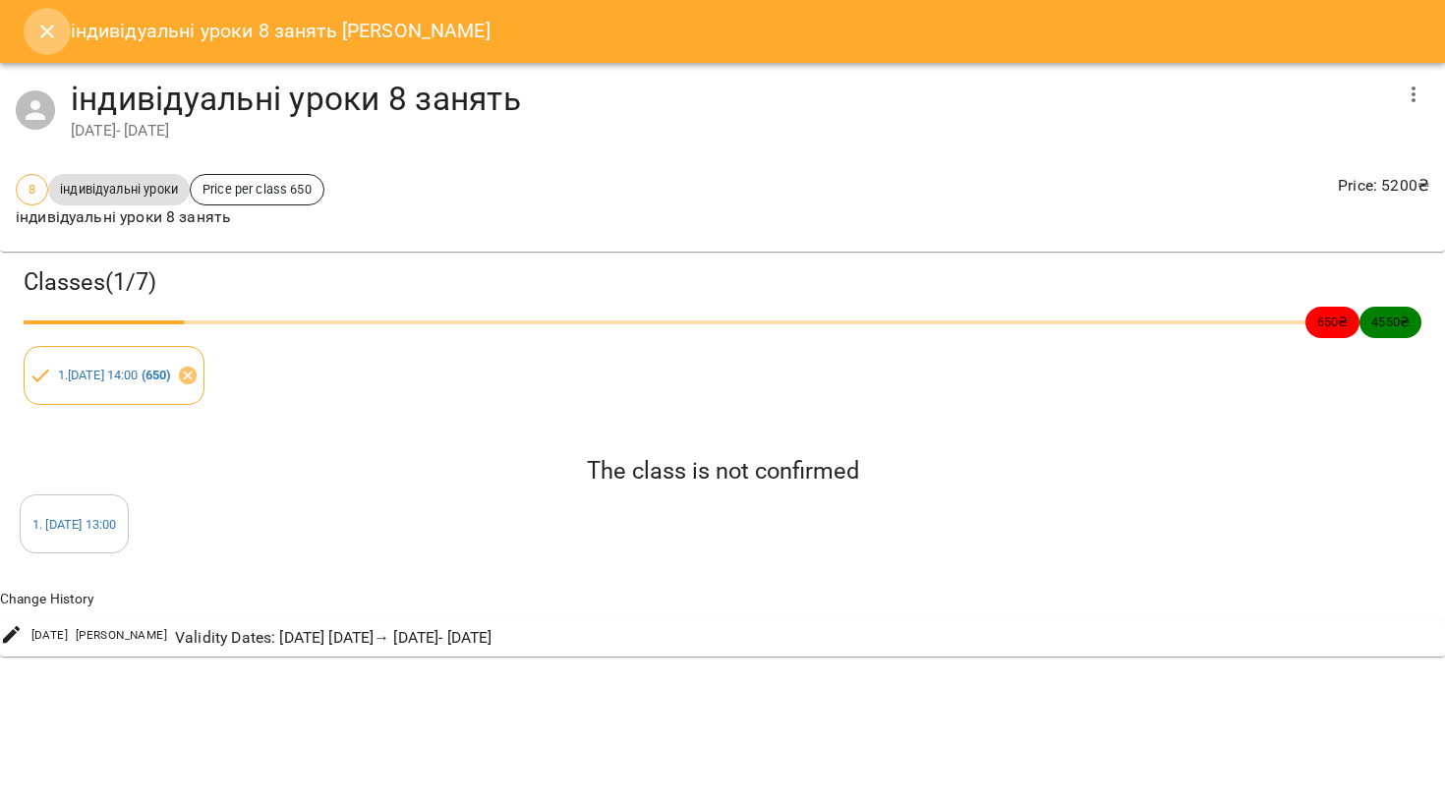
click at [24, 34] on button "Close" at bounding box center [47, 31] width 47 height 47
